Goal: Task Accomplishment & Management: Use online tool/utility

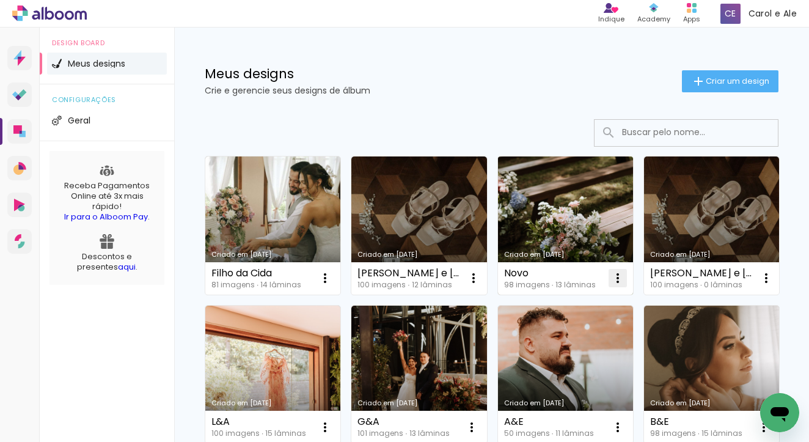
click at [617, 273] on iron-icon at bounding box center [618, 278] width 15 height 15
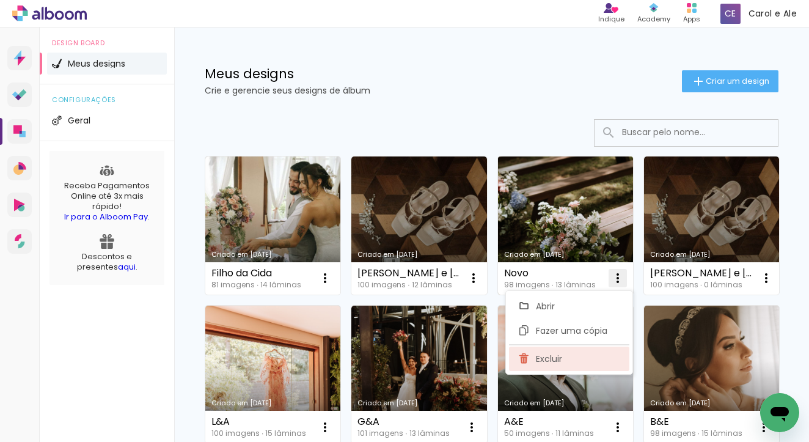
click at [555, 356] on span "Excluir" at bounding box center [549, 359] width 26 height 9
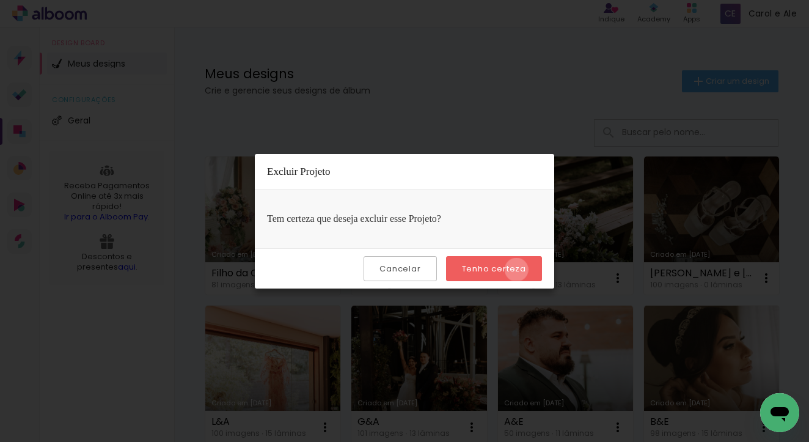
click at [0, 0] on slot "Tenho certeza" at bounding box center [0, 0] width 0 height 0
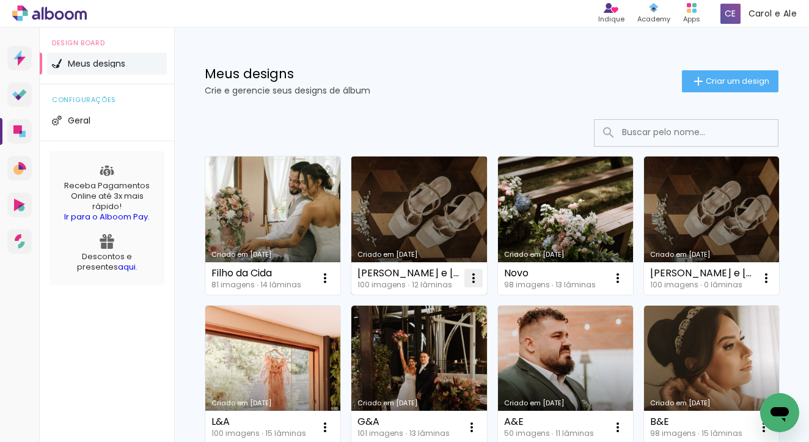
click at [477, 279] on iron-icon at bounding box center [473, 278] width 15 height 15
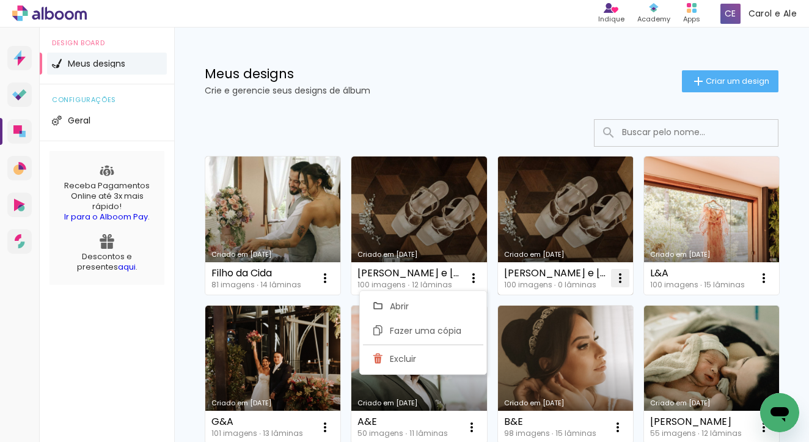
click at [619, 281] on iron-icon at bounding box center [620, 278] width 15 height 15
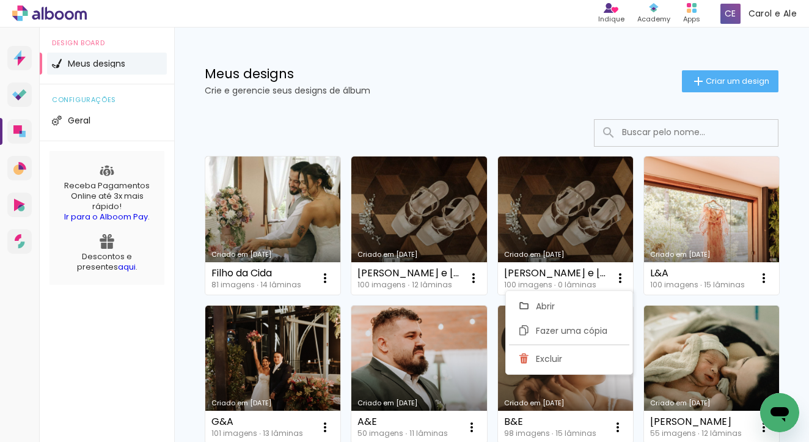
click at [703, 291] on div "Criado em 15/07/25 Filho da Cida 81 imagens ∙ 14 lâminas Abrir Fazer uma cópia …" at bounding box center [491, 447] width 585 height 595
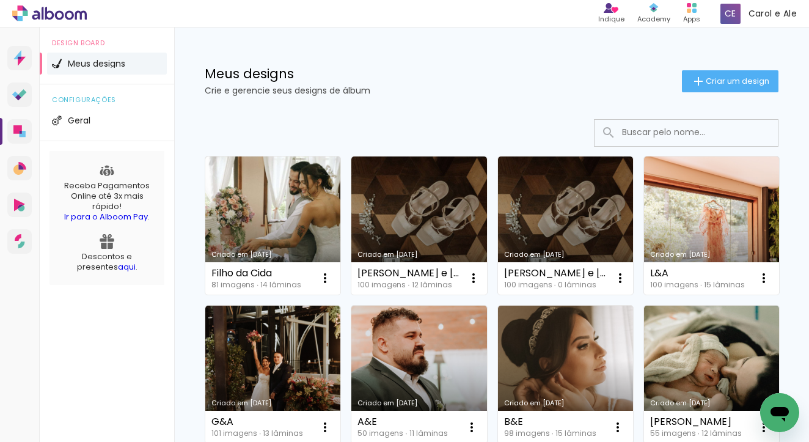
scroll to position [108, 0]
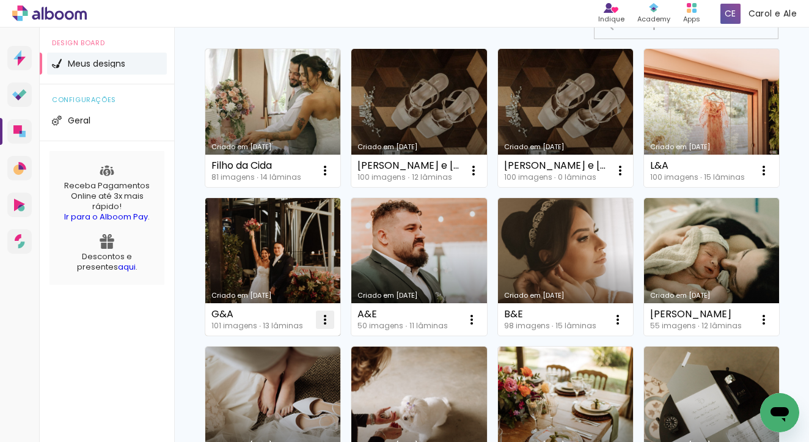
click at [333, 319] on iron-icon at bounding box center [325, 319] width 15 height 15
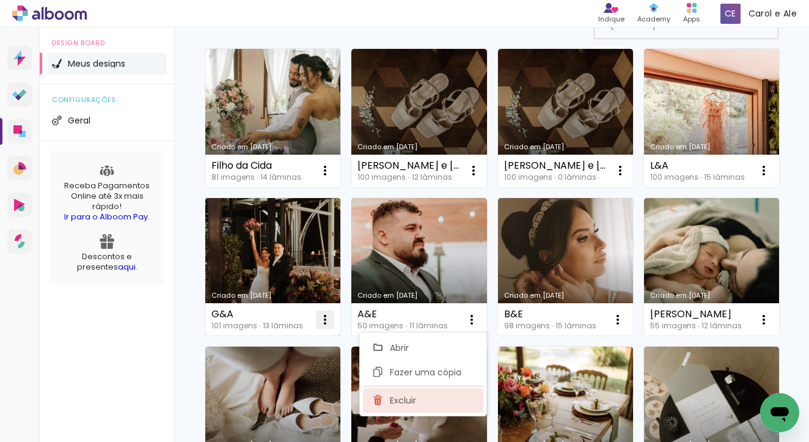
click at [436, 394] on paper-item "Excluir" at bounding box center [423, 400] width 120 height 24
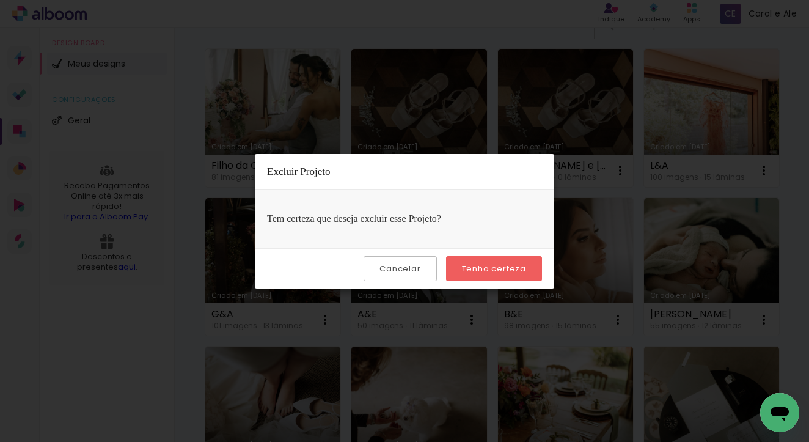
click at [0, 0] on slot "Tenho certeza" at bounding box center [0, 0] width 0 height 0
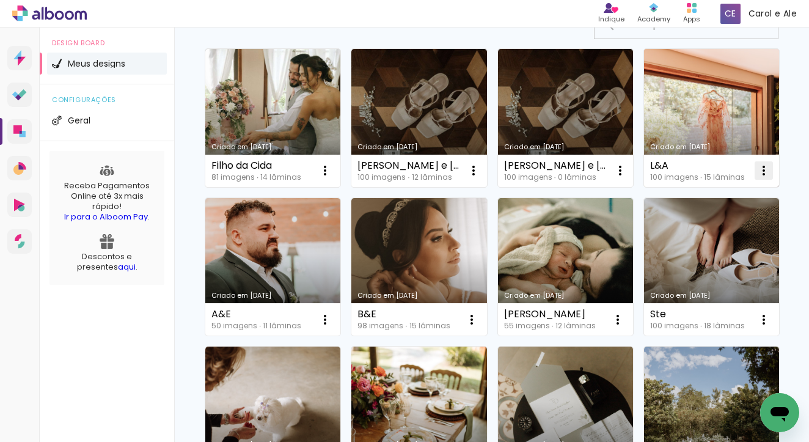
click at [757, 178] on iron-icon at bounding box center [764, 170] width 15 height 15
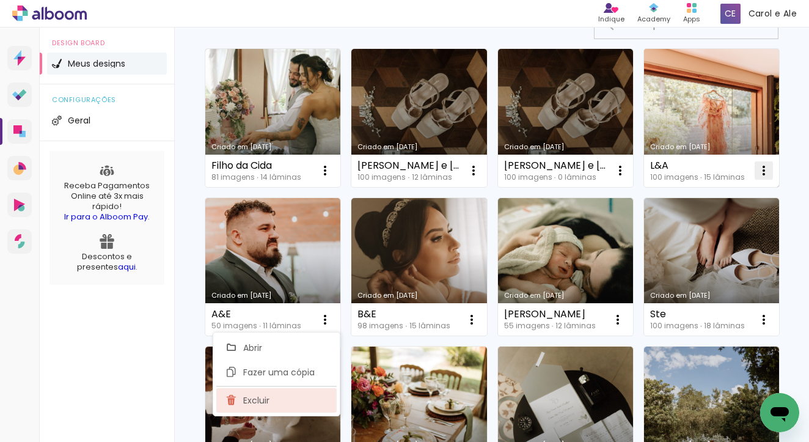
click at [287, 393] on paper-item "Excluir" at bounding box center [276, 400] width 120 height 24
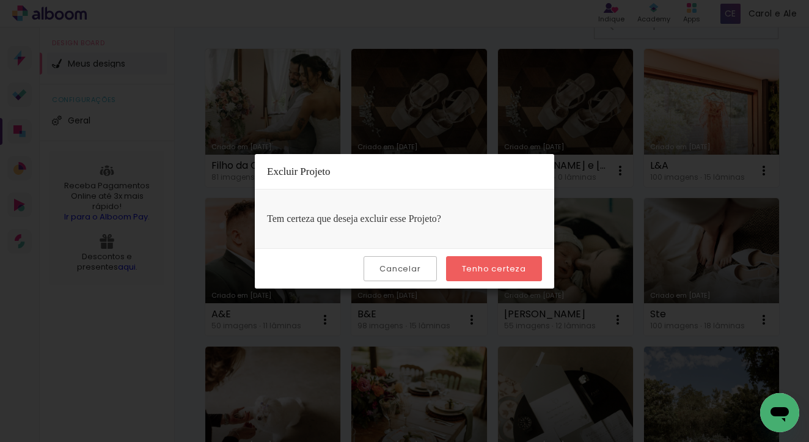
click at [0, 0] on slot "Tenho certeza" at bounding box center [0, 0] width 0 height 0
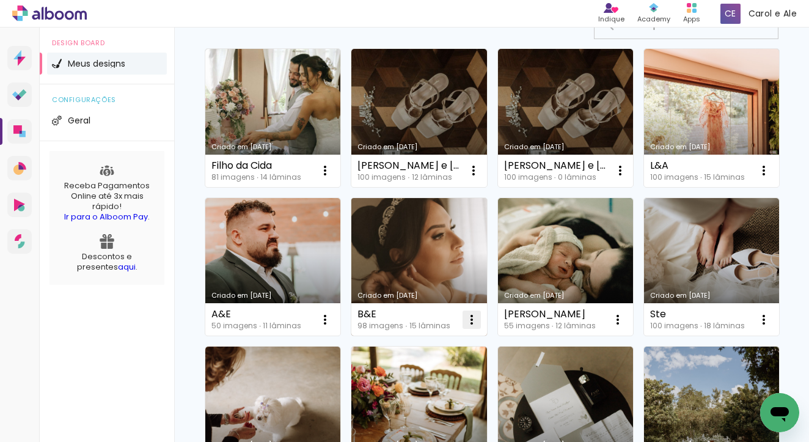
scroll to position [207, 0]
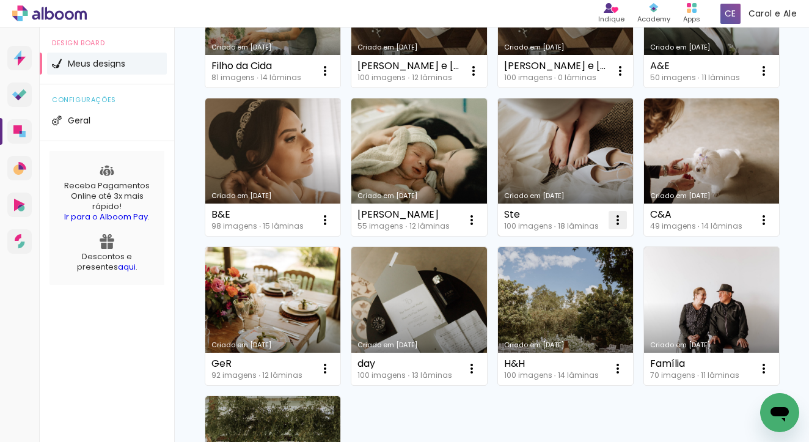
click at [606, 232] on paper-icon-button at bounding box center [618, 220] width 24 height 24
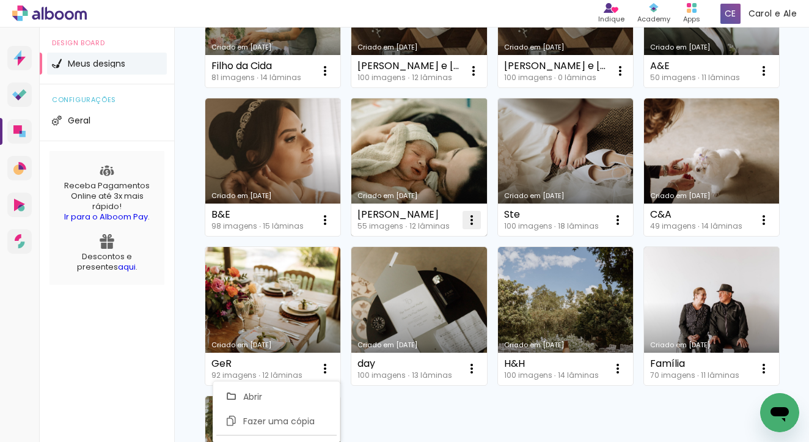
click at [479, 223] on iron-icon at bounding box center [472, 220] width 15 height 15
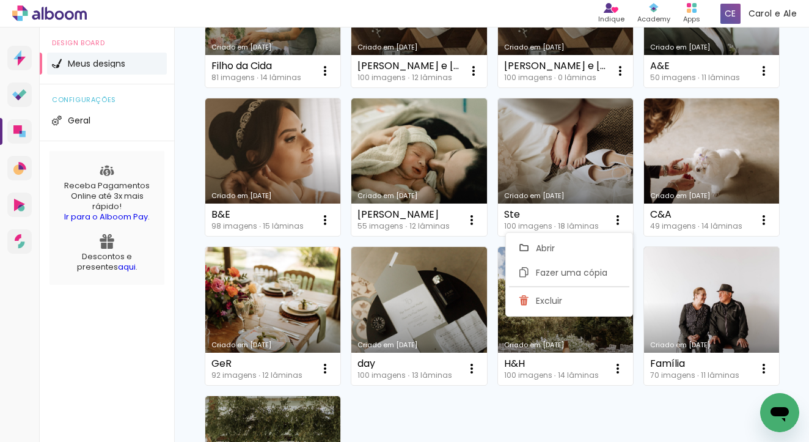
click at [707, 246] on div "Criado em 15/07/25 Filho da Cida 81 imagens ∙ 14 lâminas Abrir Fazer uma cópia …" at bounding box center [491, 240] width 585 height 595
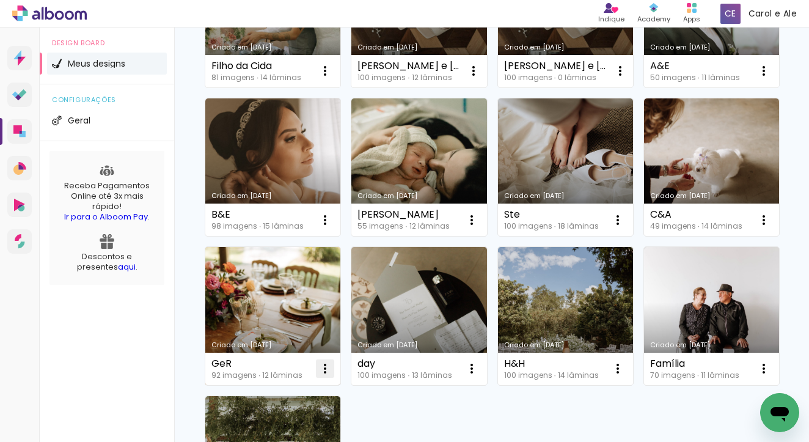
click at [333, 364] on iron-icon at bounding box center [325, 368] width 15 height 15
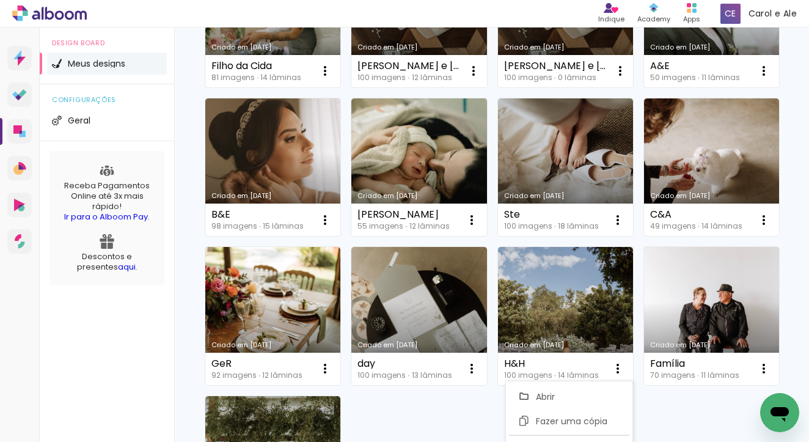
click at [789, 248] on div "Criado em 15/07/25 Filho da Cida 81 imagens ∙ 14 lâminas Abrir Fazer uma cópia …" at bounding box center [491, 274] width 635 height 748
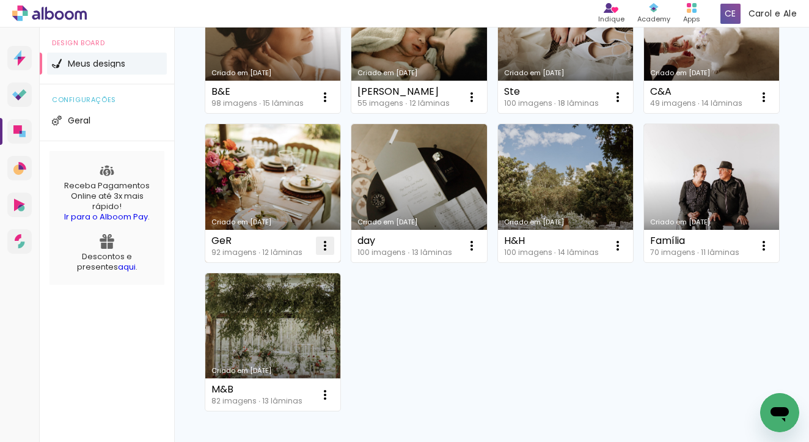
scroll to position [332, 0]
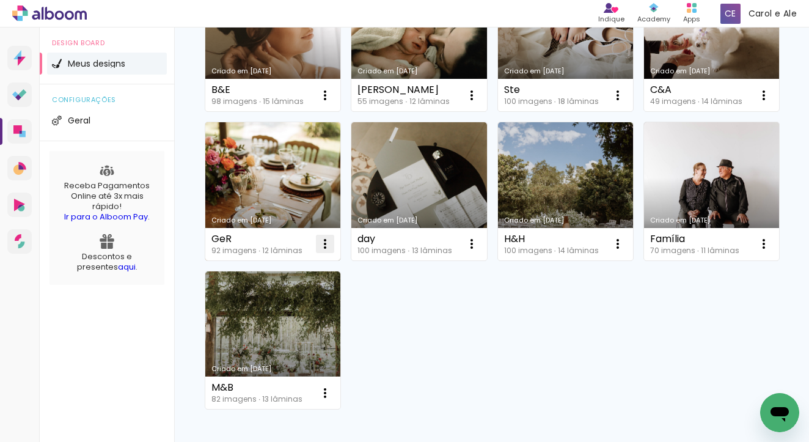
click at [333, 243] on iron-icon at bounding box center [325, 244] width 15 height 15
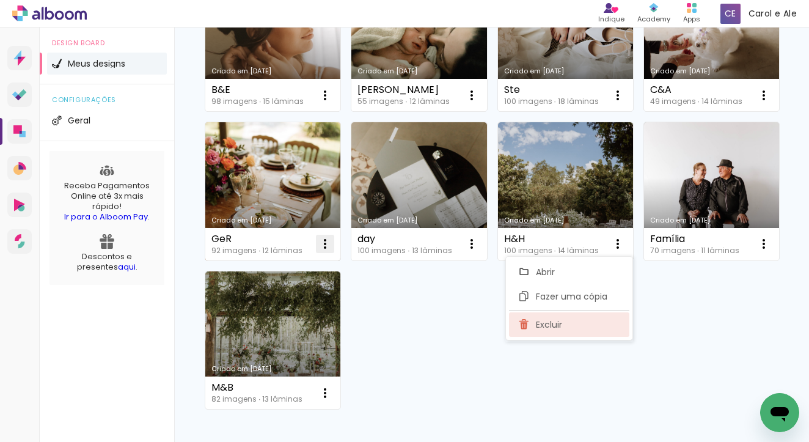
click at [559, 328] on span "Excluir" at bounding box center [549, 324] width 26 height 9
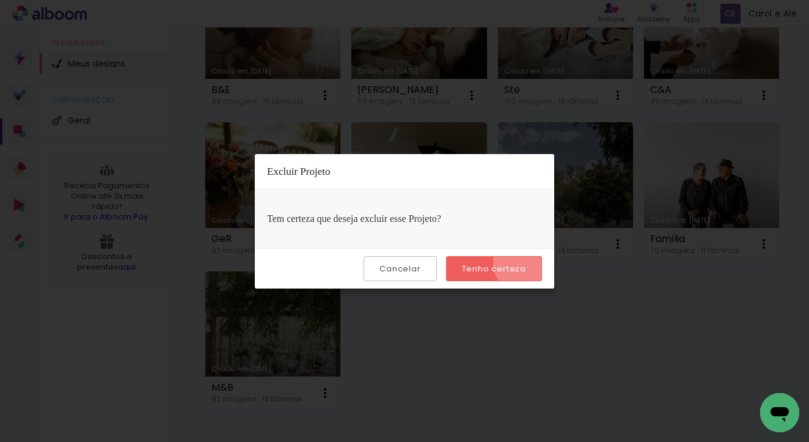
click at [527, 263] on paper-button "Tenho certeza" at bounding box center [494, 268] width 96 height 25
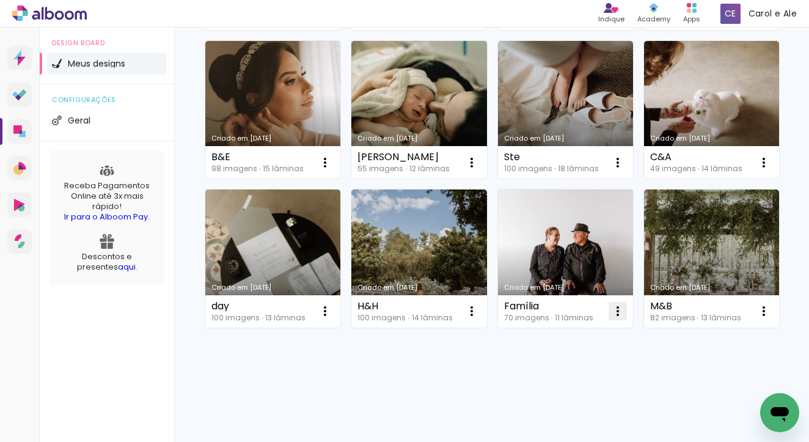
click at [611, 319] on iron-icon at bounding box center [618, 311] width 15 height 15
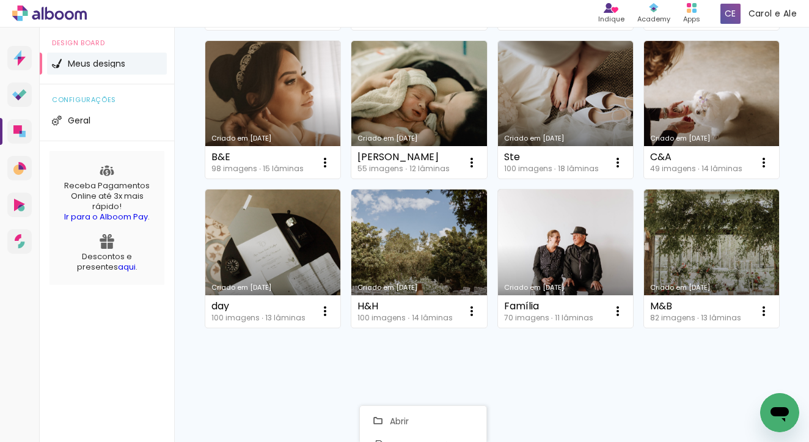
click at [673, 312] on div "Criado em 15/07/25 Filho da Cida 81 imagens ∙ 14 lâminas Abrir Fazer uma cópia …" at bounding box center [491, 109] width 585 height 447
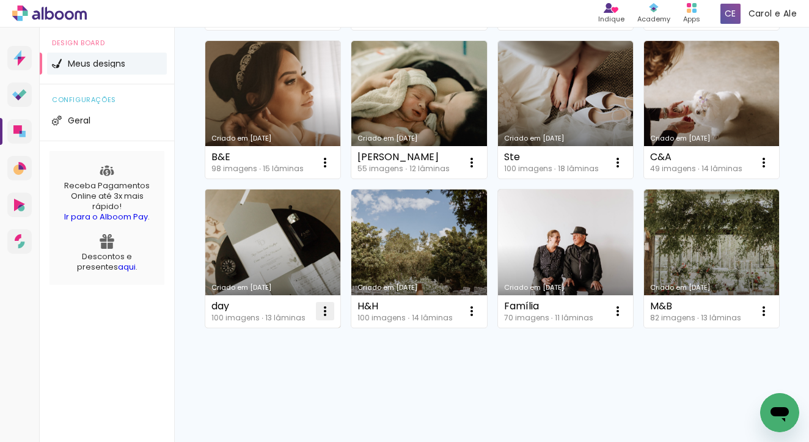
click at [333, 304] on iron-icon at bounding box center [325, 311] width 15 height 15
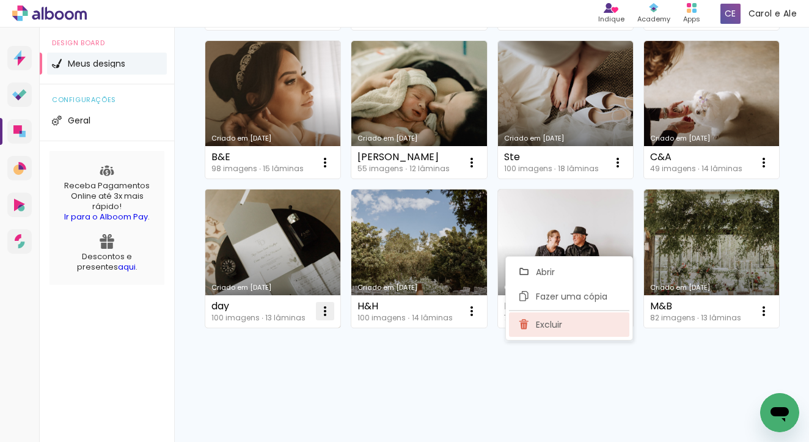
click at [596, 317] on paper-item "Excluir" at bounding box center [569, 324] width 120 height 24
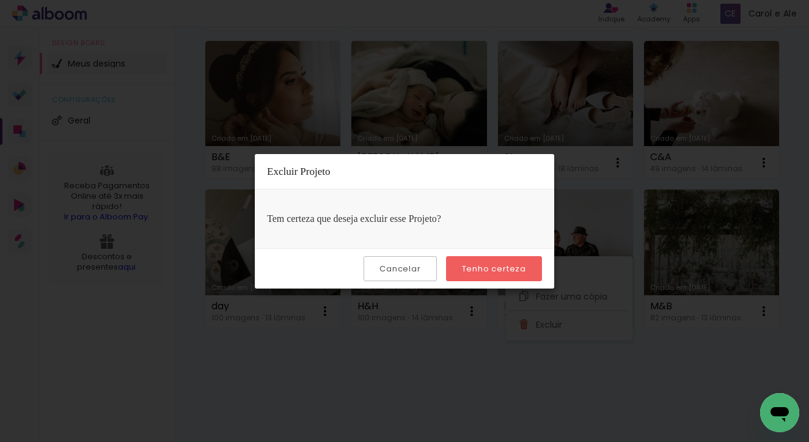
click at [517, 258] on paper-button "Tenho certeza" at bounding box center [494, 268] width 96 height 25
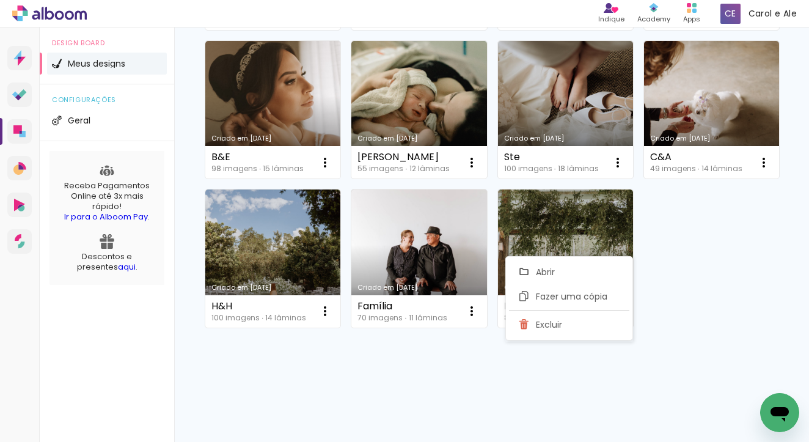
click at [706, 197] on div "Criado em 15/07/25 Filho da Cida 81 imagens ∙ 14 lâminas Abrir Fazer uma cópia …" at bounding box center [491, 109] width 585 height 447
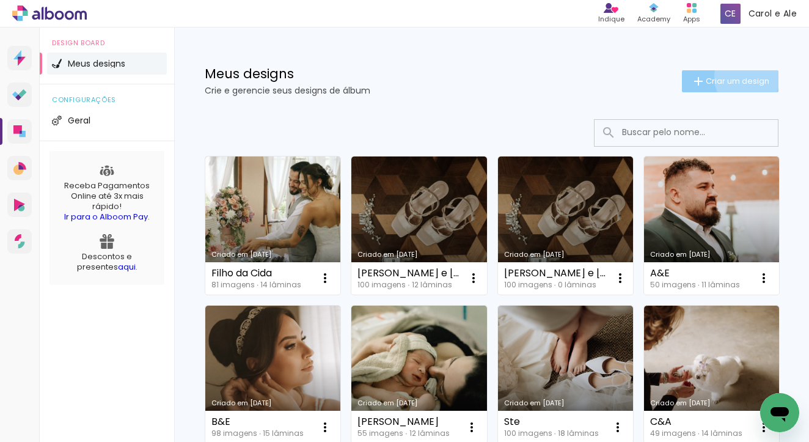
click at [736, 77] on span "Criar um design" at bounding box center [738, 81] width 64 height 8
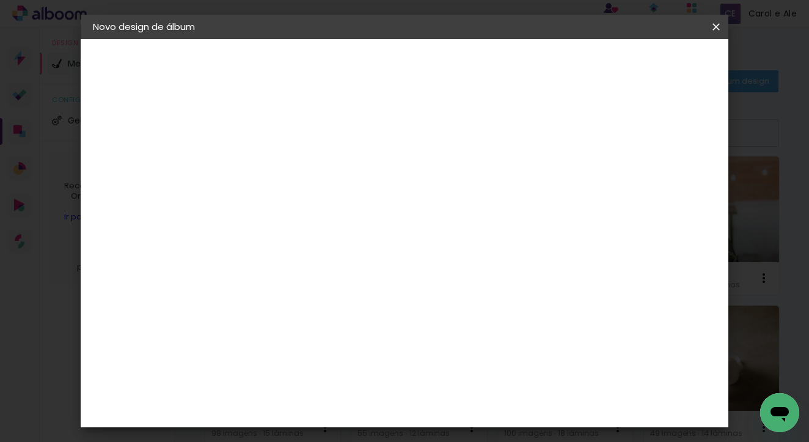
click at [293, 168] on input at bounding box center [293, 164] width 0 height 19
type input "P&F"
type paper-input "P&F"
click at [418, 57] on paper-button "Avançar" at bounding box center [388, 64] width 60 height 21
click at [0, 0] on slot "Tamanho Livre" at bounding box center [0, 0] width 0 height 0
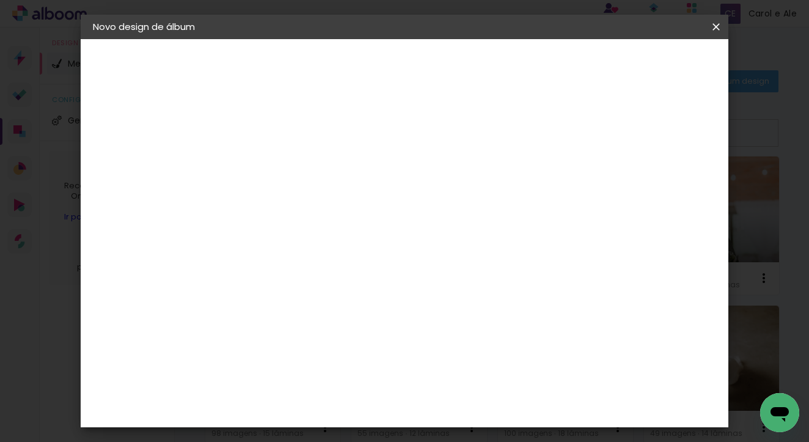
click at [0, 0] on slot "Avançar" at bounding box center [0, 0] width 0 height 0
click at [268, 309] on input "30" at bounding box center [254, 310] width 32 height 18
type input "20"
type paper-input "20"
click at [640, 69] on span "Iniciar design" at bounding box center [612, 65] width 56 height 9
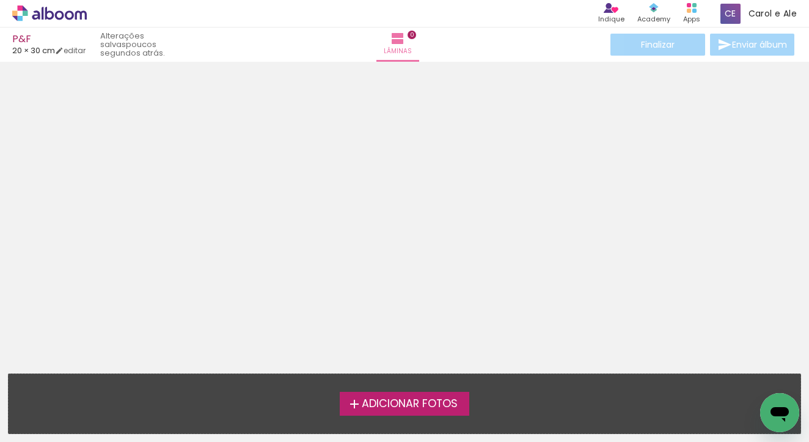
click at [400, 413] on label "Adicionar Fotos" at bounding box center [405, 403] width 130 height 23
click at [0, 0] on input "file" at bounding box center [0, 0] width 0 height 0
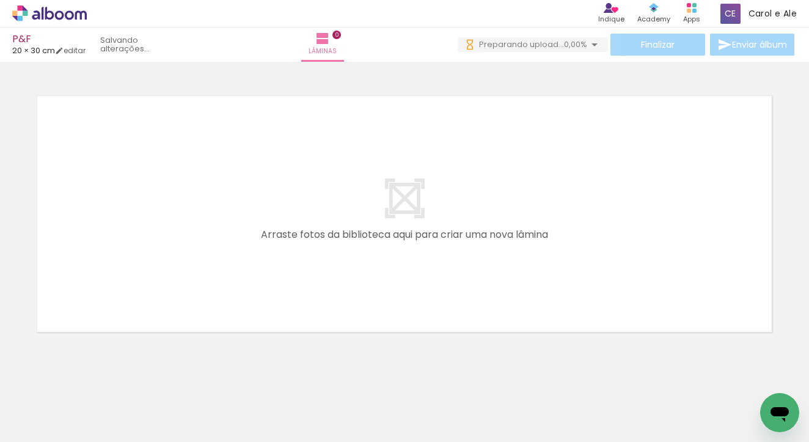
scroll to position [0, 649]
drag, startPoint x: 131, startPoint y: 438, endPoint x: 235, endPoint y: 433, distance: 103.5
click at [100, 430] on iron-horizontal-list at bounding box center [88, 404] width 24 height 76
drag, startPoint x: 208, startPoint y: 435, endPoint x: 254, endPoint y: 432, distance: 46.0
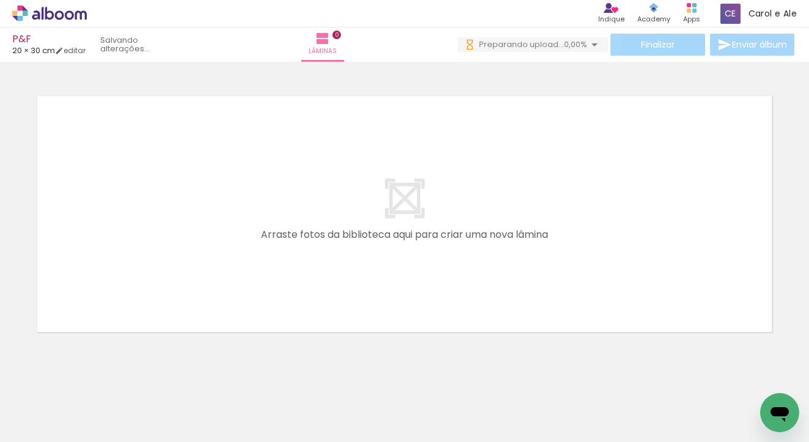
click at [100, 430] on iron-horizontal-list at bounding box center [88, 404] width 24 height 76
drag, startPoint x: 234, startPoint y: 438, endPoint x: 268, endPoint y: 438, distance: 34.2
click at [100, 438] on iron-horizontal-list at bounding box center [88, 404] width 24 height 76
drag, startPoint x: 224, startPoint y: 437, endPoint x: 415, endPoint y: 435, distance: 190.8
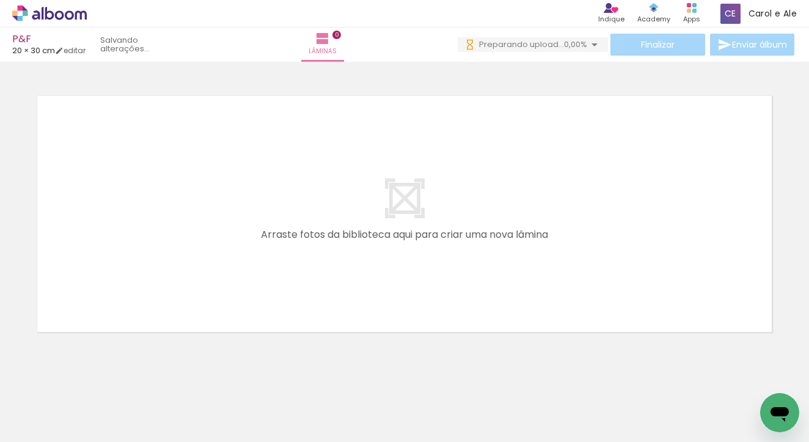
click at [100, 435] on iron-horizontal-list at bounding box center [88, 404] width 24 height 76
drag, startPoint x: 234, startPoint y: 437, endPoint x: 363, endPoint y: 429, distance: 129.2
click at [100, 429] on iron-horizontal-list at bounding box center [88, 404] width 24 height 76
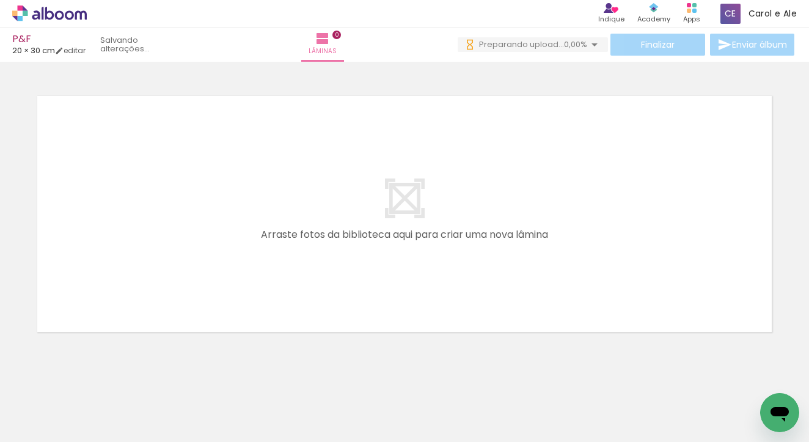
drag, startPoint x: 236, startPoint y: 439, endPoint x: 446, endPoint y: 434, distance: 209.8
click at [100, 432] on iron-horizontal-list at bounding box center [88, 404] width 24 height 76
click at [100, 436] on iron-horizontal-list at bounding box center [88, 404] width 24 height 76
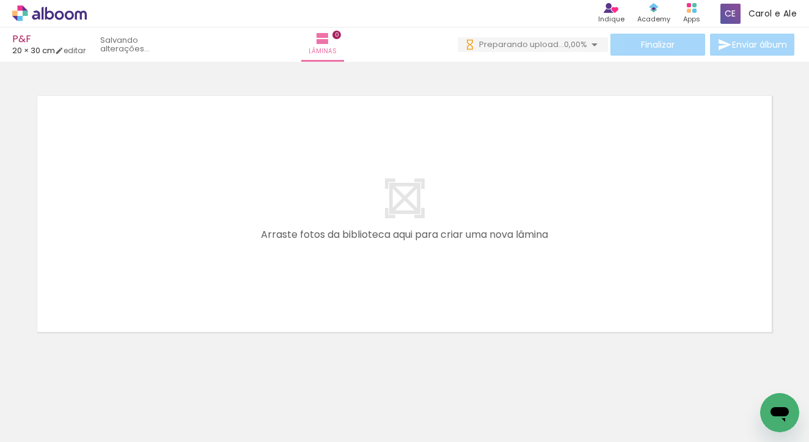
click at [100, 438] on iron-horizontal-list at bounding box center [88, 404] width 24 height 76
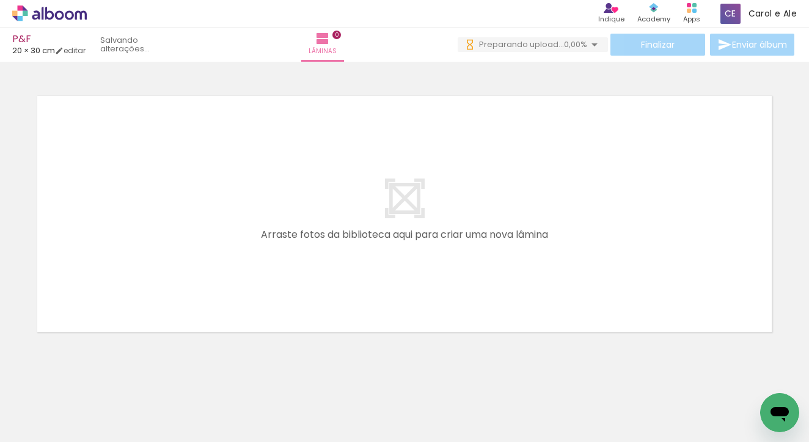
click at [100, 438] on iron-horizontal-list at bounding box center [88, 404] width 24 height 76
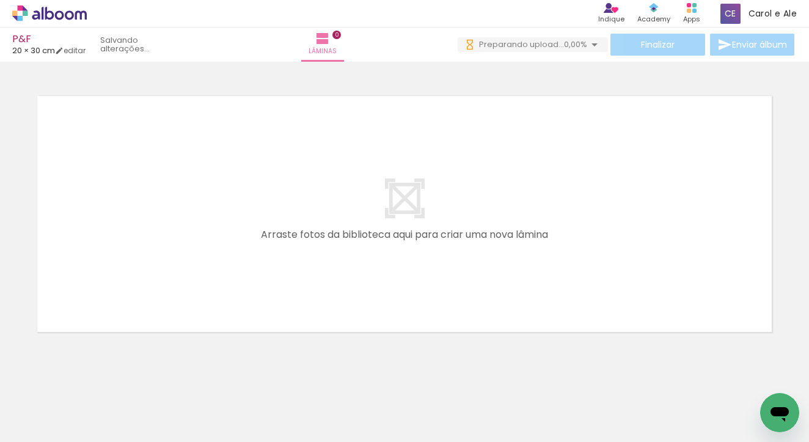
scroll to position [0, 4007]
drag, startPoint x: 762, startPoint y: 438, endPoint x: 740, endPoint y: 441, distance: 22.2
click at [100, 441] on iron-horizontal-list at bounding box center [88, 404] width 24 height 76
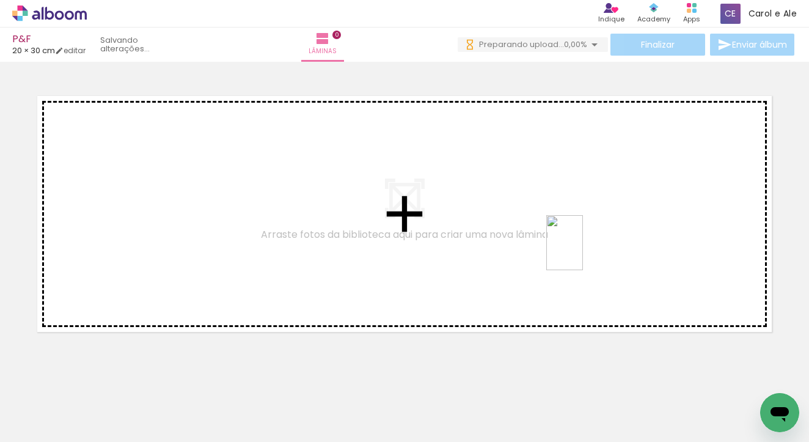
drag, startPoint x: 704, startPoint y: 411, endPoint x: 577, endPoint y: 247, distance: 207.0
click at [577, 247] on quentale-workspace at bounding box center [404, 221] width 809 height 442
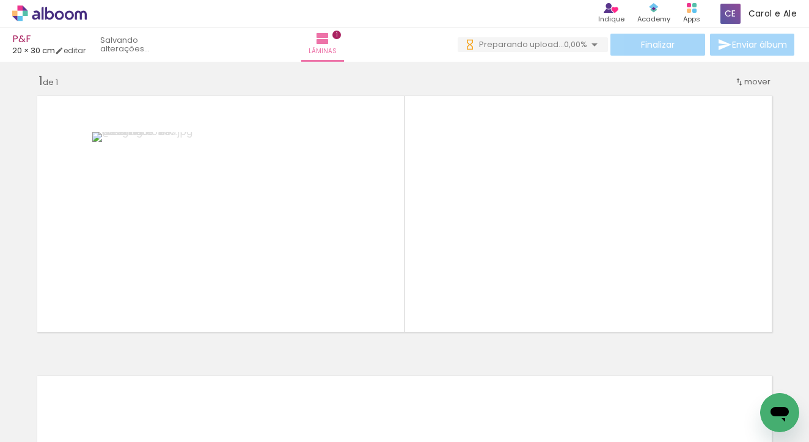
scroll to position [0, 4383]
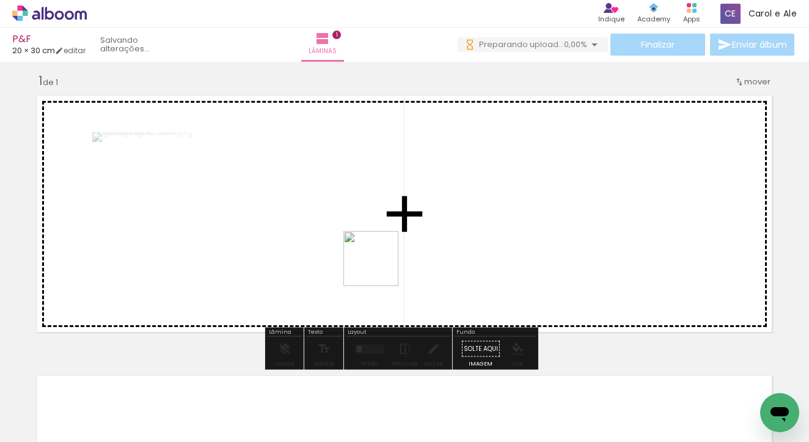
drag, startPoint x: 401, startPoint y: 364, endPoint x: 374, endPoint y: 235, distance: 132.5
click at [374, 235] on quentale-workspace at bounding box center [404, 221] width 809 height 442
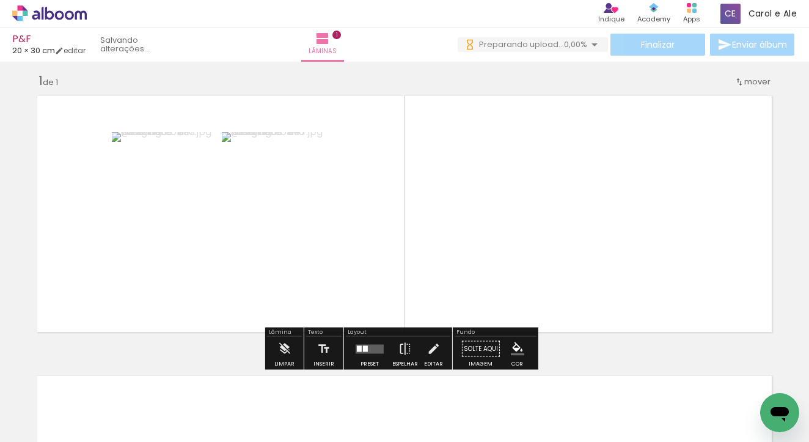
drag, startPoint x: 462, startPoint y: 402, endPoint x: 526, endPoint y: 295, distance: 124.8
click at [462, 135] on quentale-workspace at bounding box center [404, 221] width 809 height 442
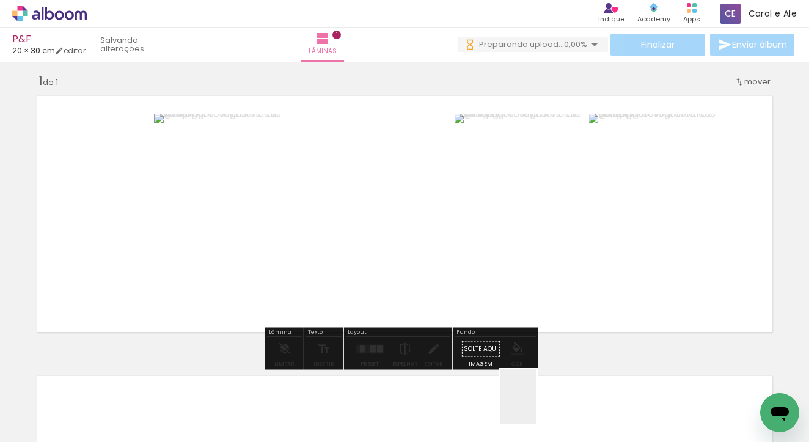
drag, startPoint x: 537, startPoint y: 410, endPoint x: 555, endPoint y: 223, distance: 188.0
click at [555, 223] on quentale-workspace at bounding box center [404, 221] width 809 height 442
drag, startPoint x: 595, startPoint y: 402, endPoint x: 600, endPoint y: 253, distance: 149.3
click at [600, 253] on quentale-workspace at bounding box center [404, 221] width 809 height 442
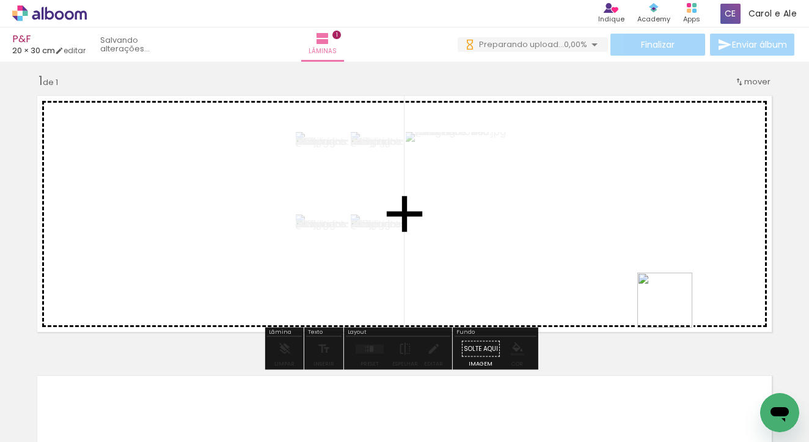
drag, startPoint x: 679, startPoint y: 407, endPoint x: 668, endPoint y: 240, distance: 167.3
click at [668, 240] on quentale-workspace at bounding box center [404, 221] width 809 height 442
drag, startPoint x: 737, startPoint y: 406, endPoint x: 570, endPoint y: 421, distance: 168.2
click at [619, 216] on quentale-workspace at bounding box center [404, 221] width 809 height 442
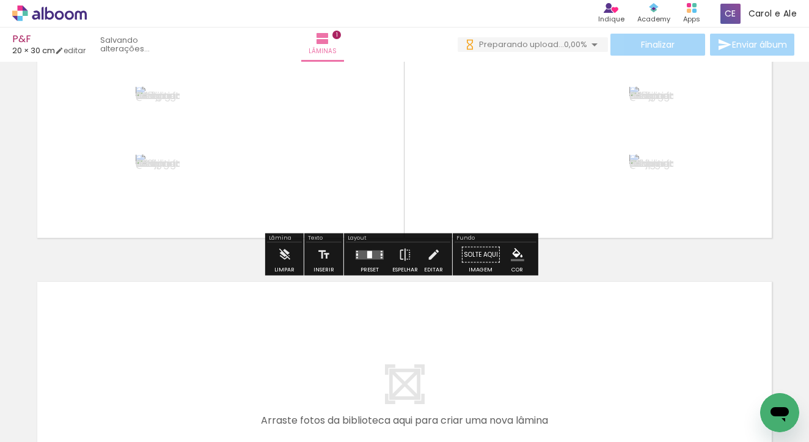
scroll to position [125, 0]
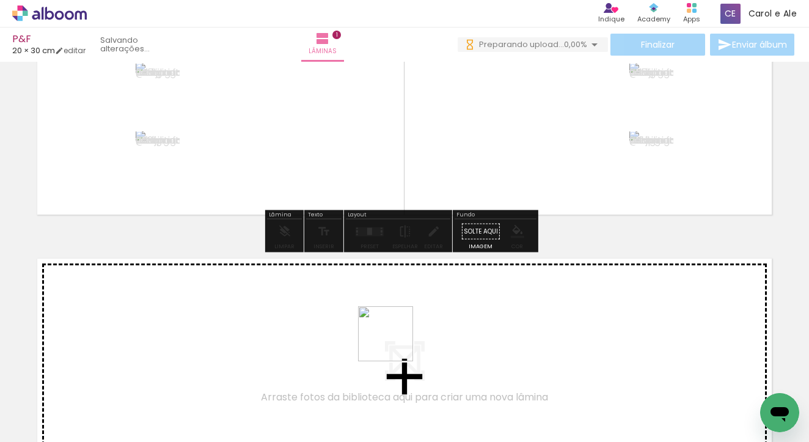
drag, startPoint x: 392, startPoint y: 372, endPoint x: 399, endPoint y: 303, distance: 68.8
click at [399, 303] on quentale-workspace at bounding box center [404, 221] width 809 height 442
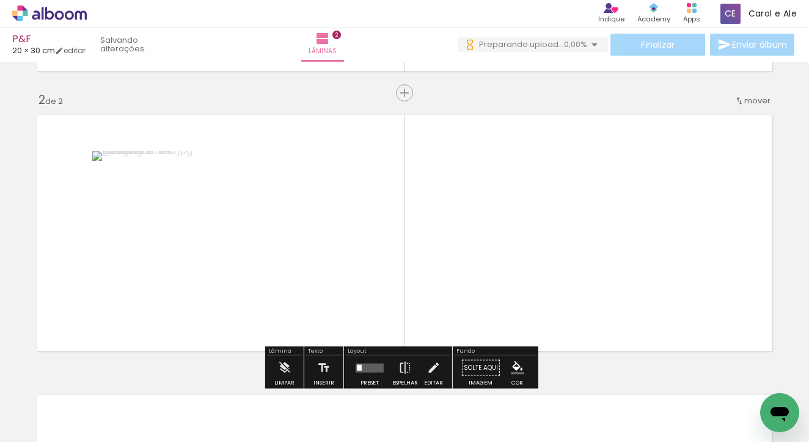
scroll to position [288, 0]
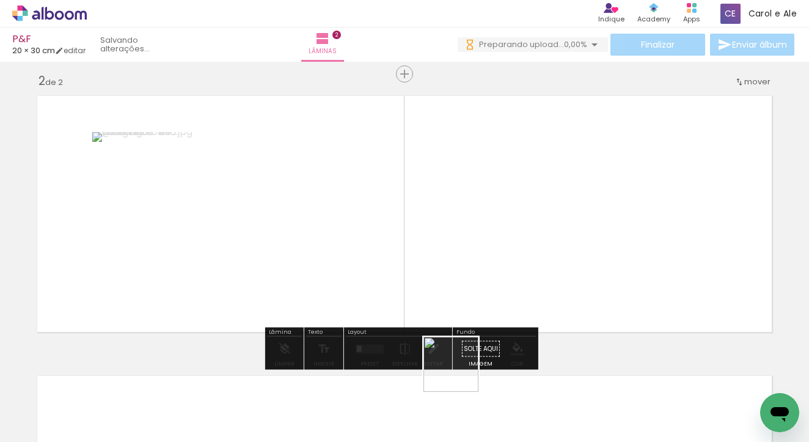
drag, startPoint x: 460, startPoint y: 398, endPoint x: 454, endPoint y: 255, distance: 143.2
click at [454, 255] on quentale-workspace at bounding box center [404, 221] width 809 height 442
drag, startPoint x: 530, startPoint y: 395, endPoint x: 511, endPoint y: 246, distance: 149.8
click at [511, 246] on quentale-workspace at bounding box center [404, 221] width 809 height 442
drag, startPoint x: 599, startPoint y: 387, endPoint x: 589, endPoint y: 241, distance: 145.8
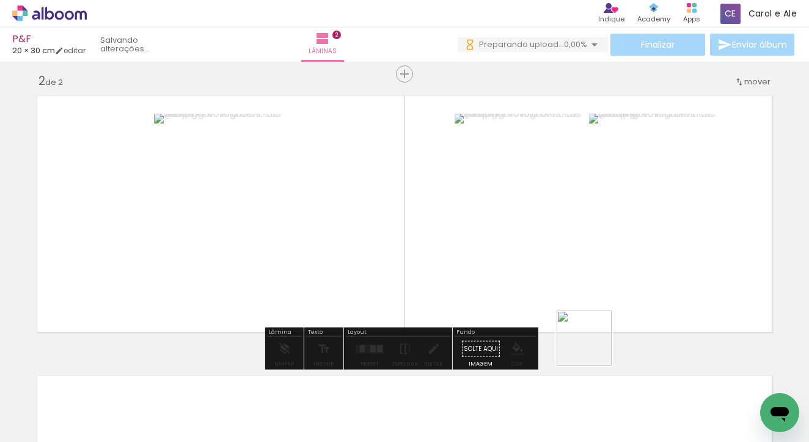
click at [589, 241] on quentale-workspace at bounding box center [404, 221] width 809 height 442
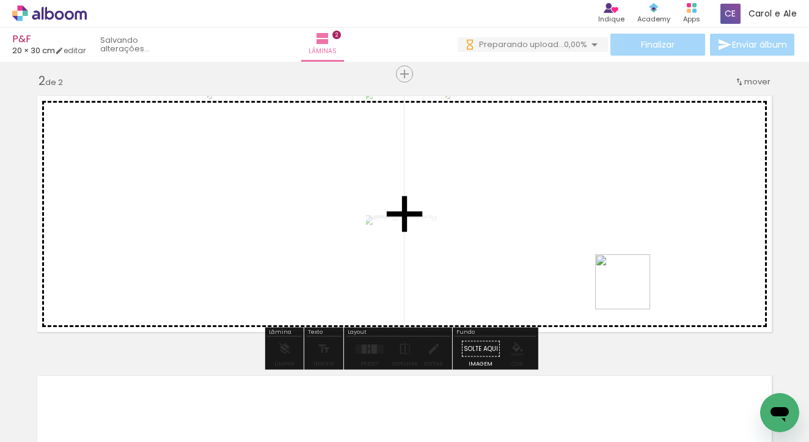
drag, startPoint x: 658, startPoint y: 397, endPoint x: 621, endPoint y: 239, distance: 162.1
click at [621, 239] on quentale-workspace at bounding box center [404, 221] width 809 height 442
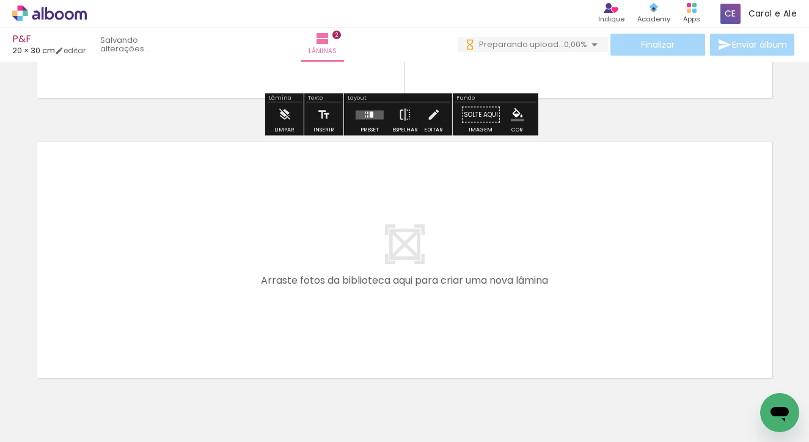
scroll to position [584, 0]
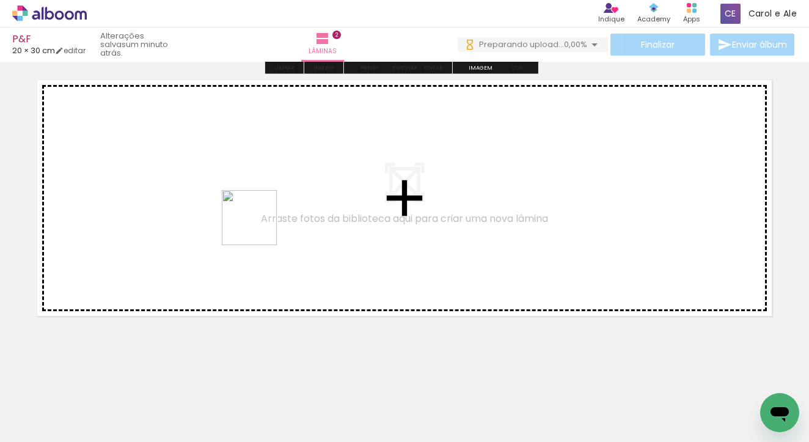
drag, startPoint x: 274, startPoint y: 403, endPoint x: 259, endPoint y: 227, distance: 176.7
click at [259, 227] on quentale-workspace at bounding box center [404, 221] width 809 height 442
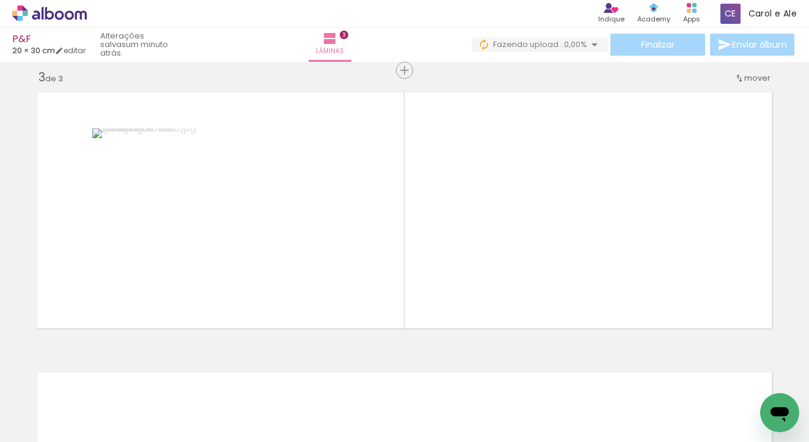
scroll to position [568, 0]
drag, startPoint x: 569, startPoint y: 404, endPoint x: 448, endPoint y: 257, distance: 190.2
click at [448, 257] on quentale-workspace at bounding box center [404, 221] width 809 height 442
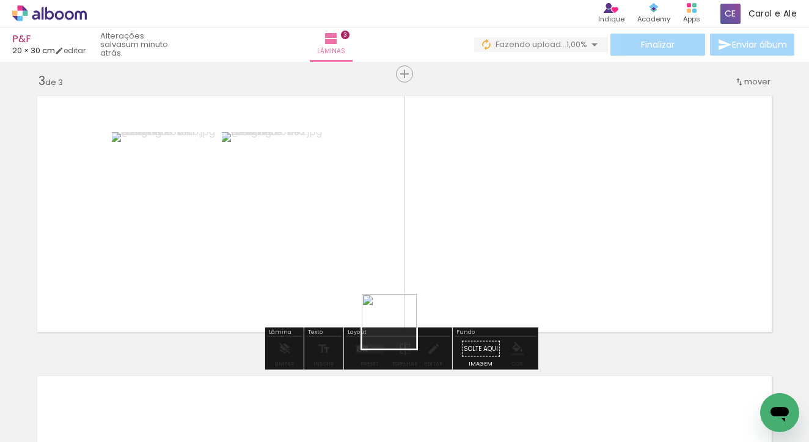
drag, startPoint x: 390, startPoint y: 350, endPoint x: 437, endPoint y: 241, distance: 118.3
click at [437, 241] on quentale-workspace at bounding box center [404, 221] width 809 height 442
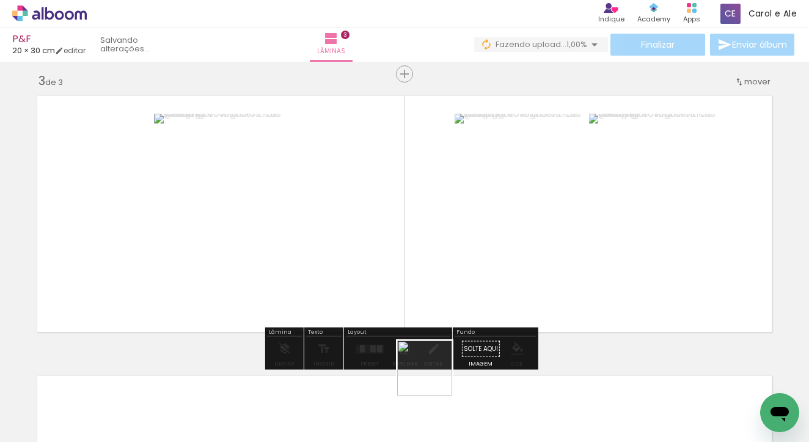
drag, startPoint x: 432, startPoint y: 396, endPoint x: 485, endPoint y: 224, distance: 179.4
click at [485, 224] on quentale-workspace at bounding box center [404, 221] width 809 height 442
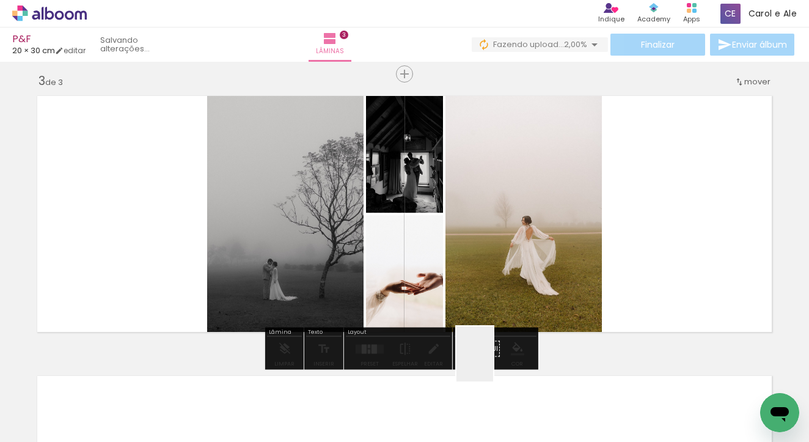
drag, startPoint x: 493, startPoint y: 363, endPoint x: 519, endPoint y: 235, distance: 130.9
click at [519, 235] on quentale-workspace at bounding box center [404, 221] width 809 height 442
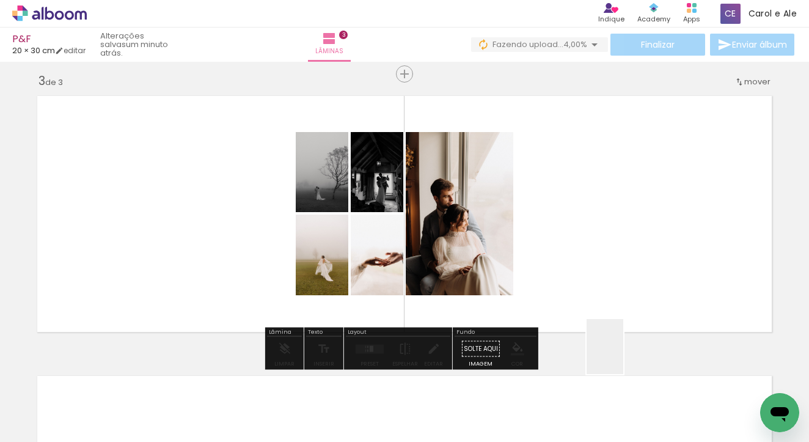
drag, startPoint x: 630, startPoint y: 401, endPoint x: 654, endPoint y: 393, distance: 24.8
click at [613, 240] on quentale-workspace at bounding box center [404, 221] width 809 height 442
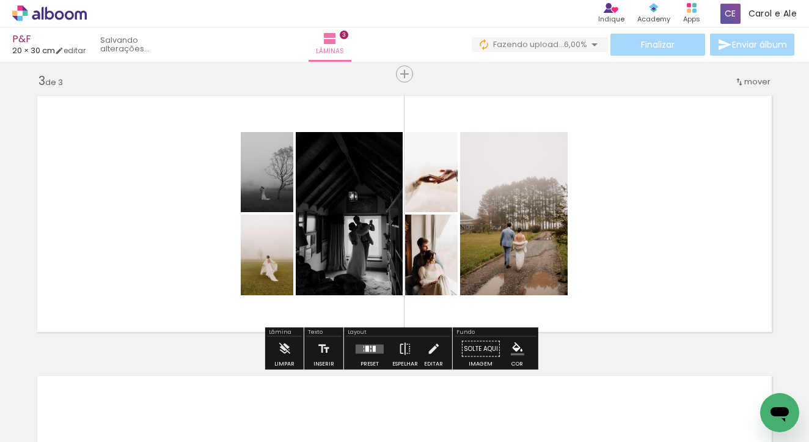
scroll to position [0, 5486]
click at [592, 50] on iron-icon at bounding box center [595, 44] width 15 height 15
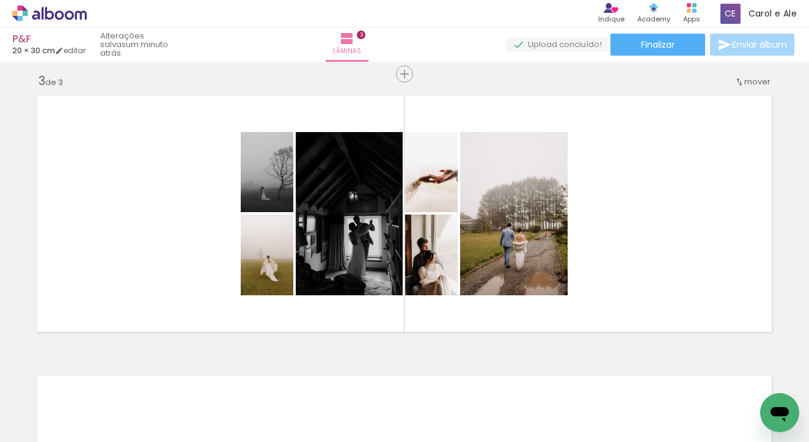
scroll to position [0, 0]
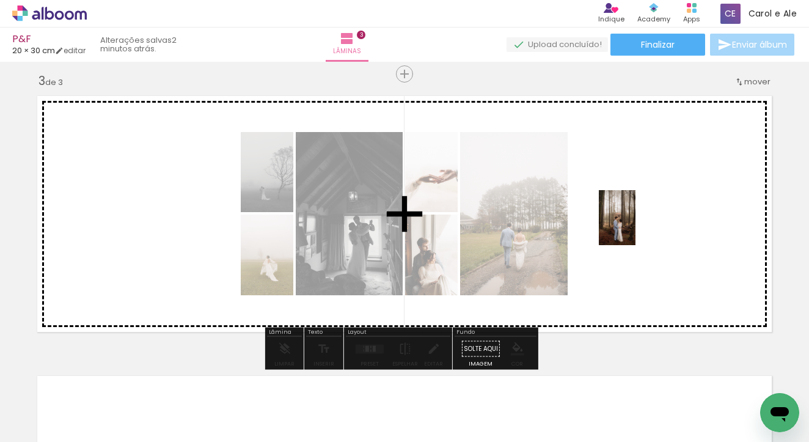
drag, startPoint x: 462, startPoint y: 400, endPoint x: 636, endPoint y: 227, distance: 245.6
click at [636, 227] on quentale-workspace at bounding box center [404, 221] width 809 height 442
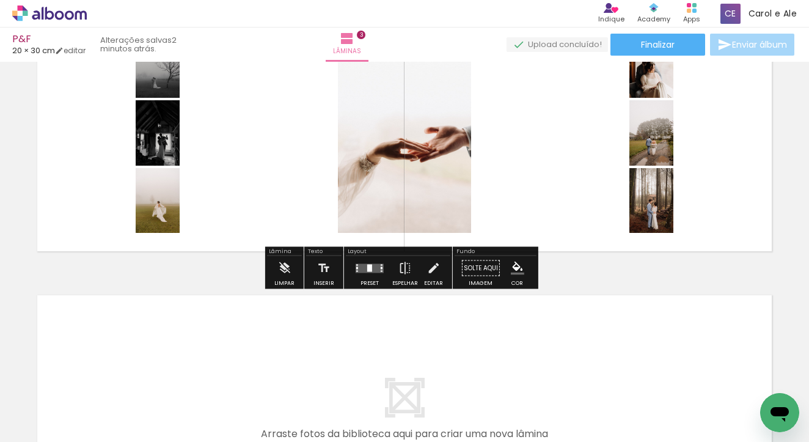
scroll to position [789, 0]
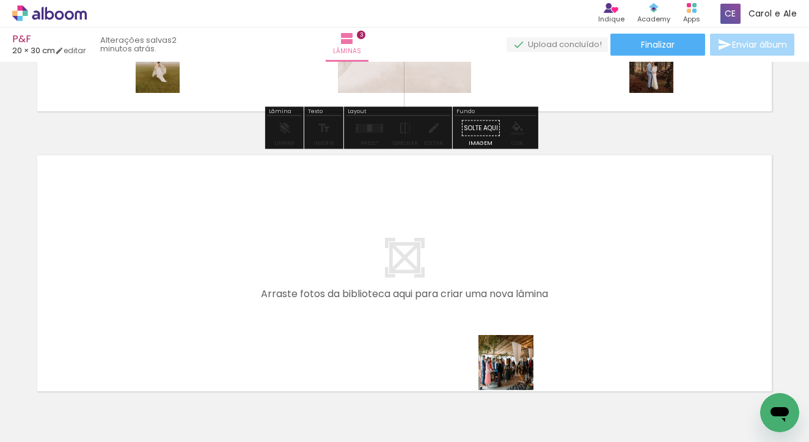
drag, startPoint x: 534, startPoint y: 398, endPoint x: 560, endPoint y: 401, distance: 25.9
click at [449, 302] on quentale-workspace at bounding box center [404, 221] width 809 height 442
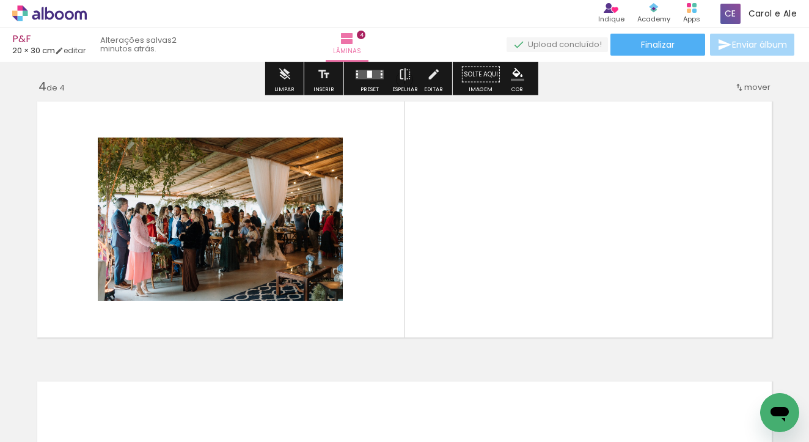
scroll to position [848, 0]
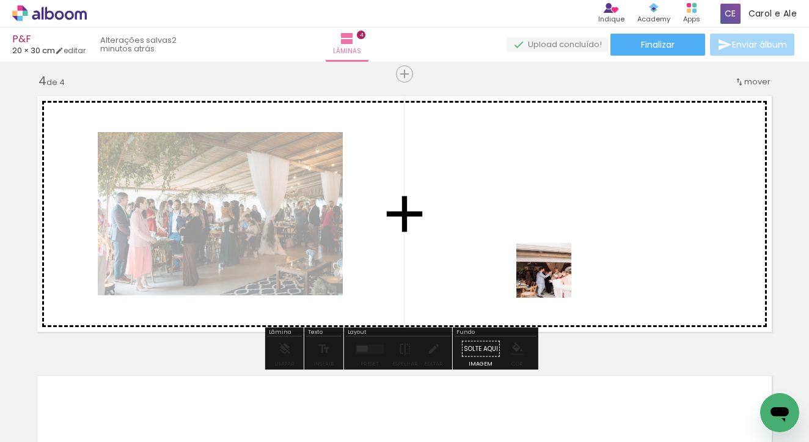
drag, startPoint x: 591, startPoint y: 402, endPoint x: 648, endPoint y: 408, distance: 57.7
click at [535, 219] on quentale-workspace at bounding box center [404, 221] width 809 height 442
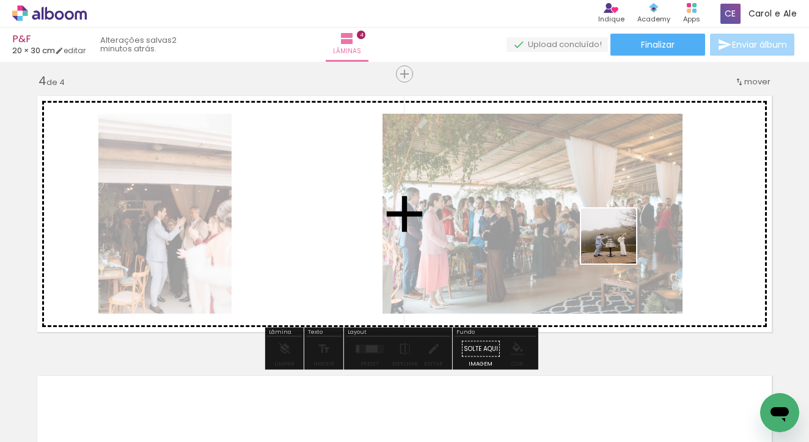
drag, startPoint x: 674, startPoint y: 415, endPoint x: 618, endPoint y: 245, distance: 178.8
click at [618, 245] on quentale-workspace at bounding box center [404, 221] width 809 height 442
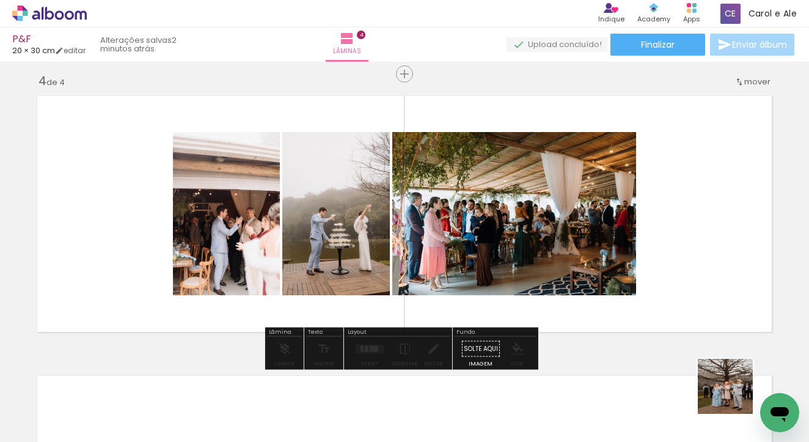
click at [622, 219] on quentale-workspace at bounding box center [404, 221] width 809 height 442
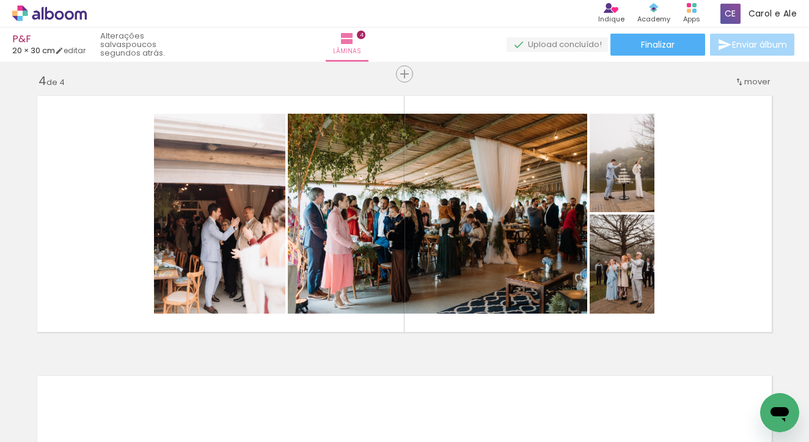
scroll to position [0, 2235]
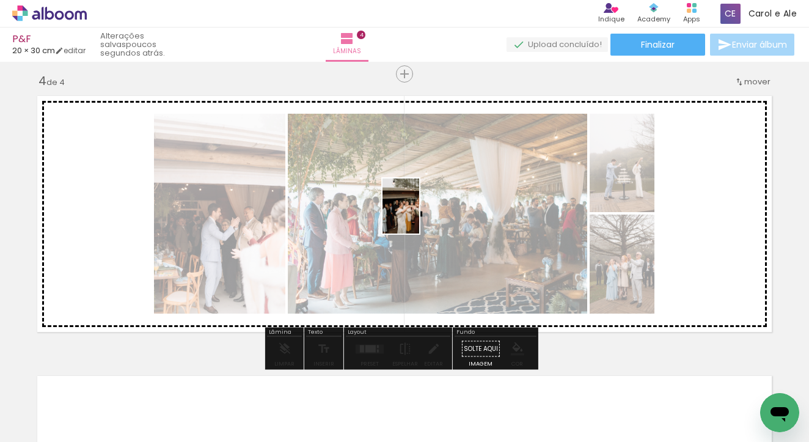
drag, startPoint x: 372, startPoint y: 397, endPoint x: 420, endPoint y: 213, distance: 190.3
click at [420, 213] on quentale-workspace at bounding box center [404, 221] width 809 height 442
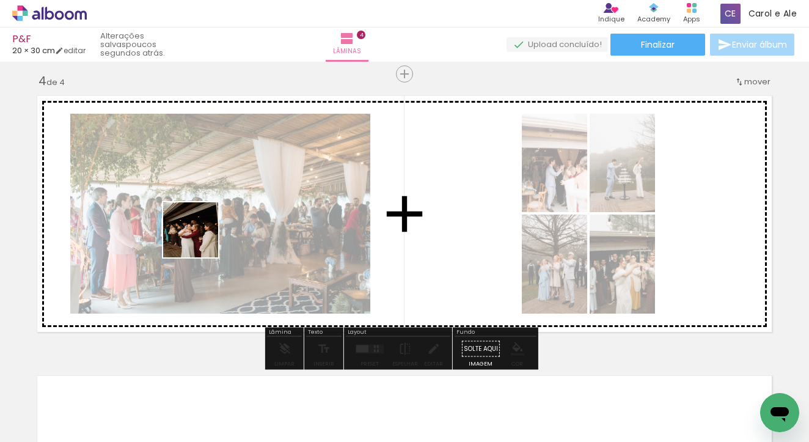
drag, startPoint x: 157, startPoint y: 408, endPoint x: 214, endPoint y: 367, distance: 70.2
click at [202, 227] on quentale-workspace at bounding box center [404, 221] width 809 height 442
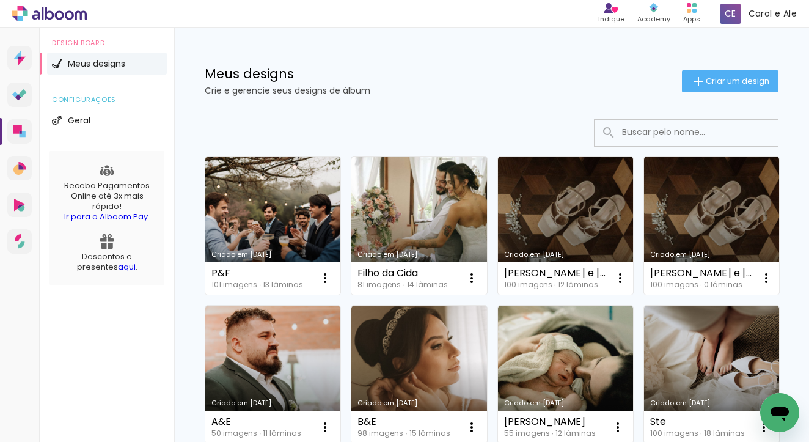
click at [42, 12] on icon at bounding box center [43, 13] width 2 height 13
click at [751, 9] on span "Carol e Ale" at bounding box center [773, 13] width 48 height 13
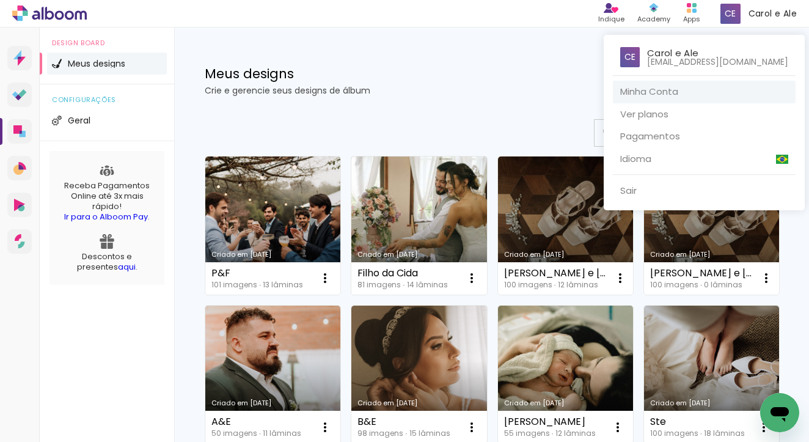
click at [716, 92] on link "Minha Conta" at bounding box center [704, 92] width 183 height 23
click at [699, 15] on div at bounding box center [404, 221] width 809 height 442
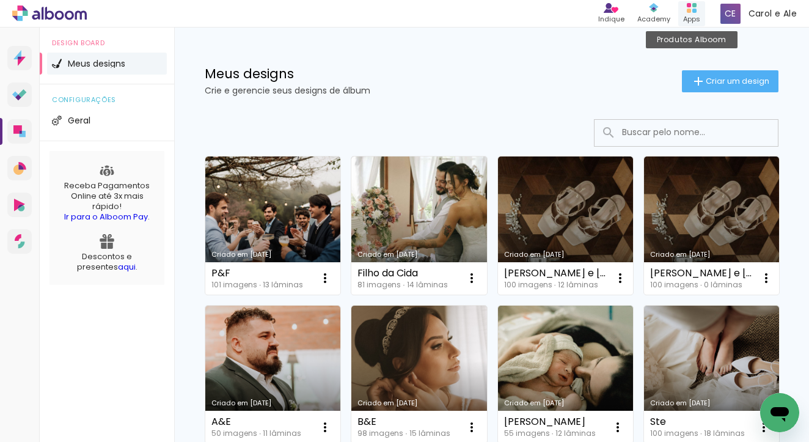
click at [690, 15] on div "Apps" at bounding box center [692, 19] width 17 height 10
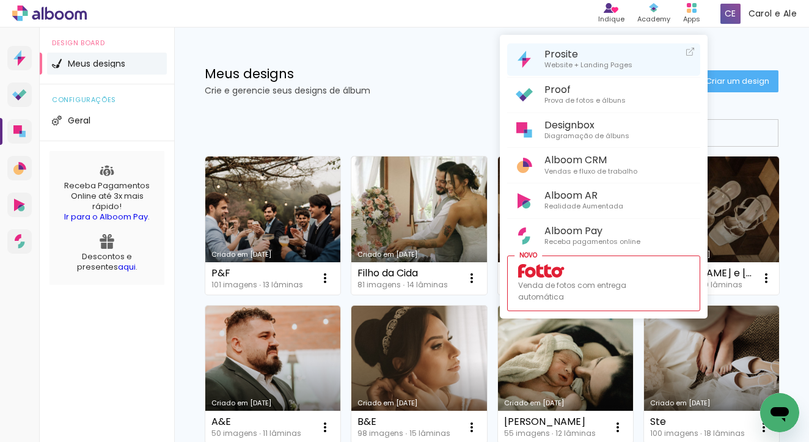
click at [619, 45] on link "Prosite Website + Landing Pages" at bounding box center [603, 59] width 193 height 32
